Goal: Transaction & Acquisition: Download file/media

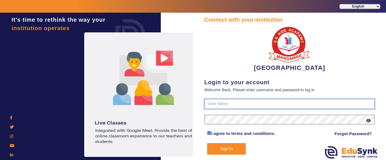
type input "9928895959"
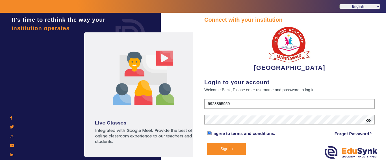
click at [221, 148] on button "Sign In" at bounding box center [226, 149] width 39 height 12
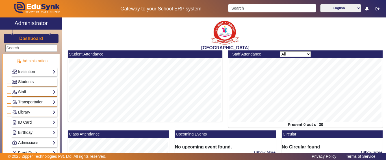
click at [23, 81] on span "Students" at bounding box center [26, 82] width 16 height 5
click at [23, 82] on span "Students" at bounding box center [26, 82] width 16 height 5
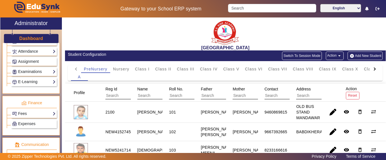
scroll to position [282, 0]
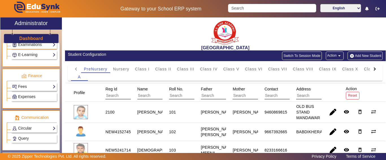
click at [25, 90] on div "Fees Institution Fee Setup Class Fee Setup Student Fee Setup Fee Audit Payment …" at bounding box center [34, 86] width 46 height 9
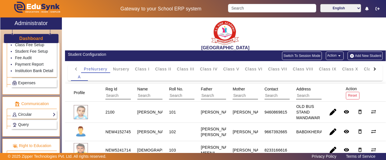
scroll to position [339, 0]
click at [26, 66] on link "Payment Report" at bounding box center [29, 64] width 29 height 5
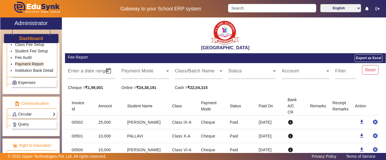
scroll to position [1143, 0]
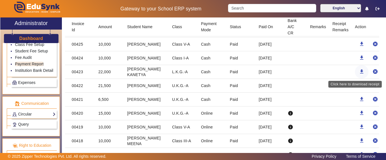
click at [358, 71] on mat-icon "download" at bounding box center [361, 72] width 6 height 6
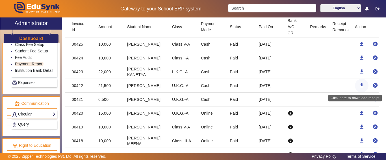
click at [358, 84] on mat-icon "download" at bounding box center [361, 86] width 6 height 6
click at [358, 99] on mat-icon "download" at bounding box center [361, 100] width 6 height 6
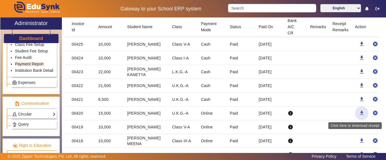
click at [359, 113] on mat-icon "download" at bounding box center [361, 113] width 6 height 6
